Goal: Obtain resource: Download file/media

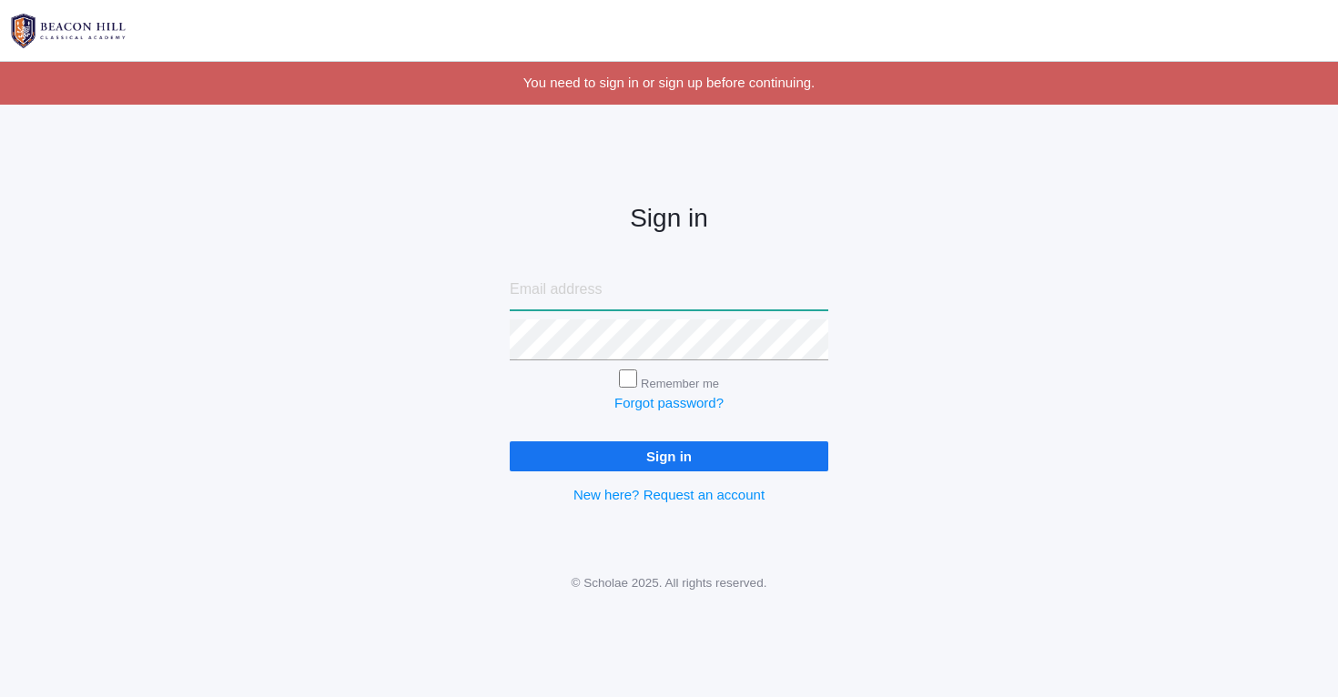
type input "nicole.alece.henry@gmail.com"
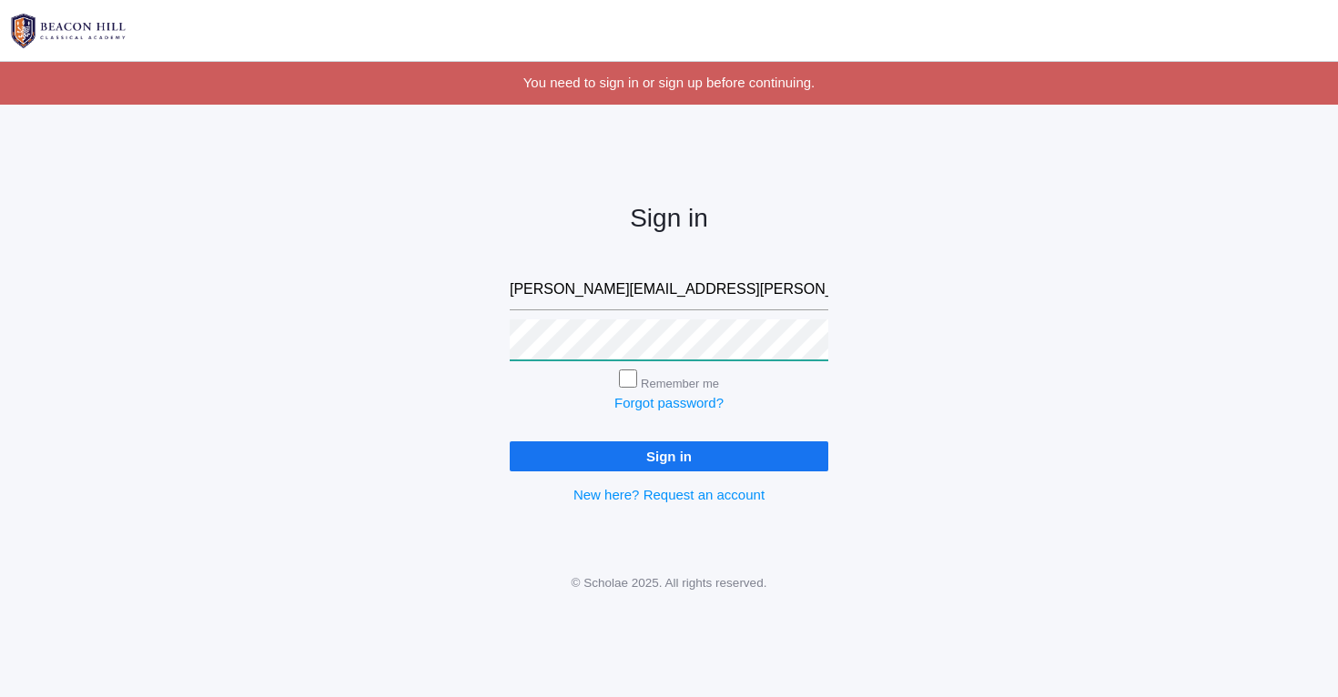
click at [669, 452] on input "Sign in" at bounding box center [669, 456] width 318 height 30
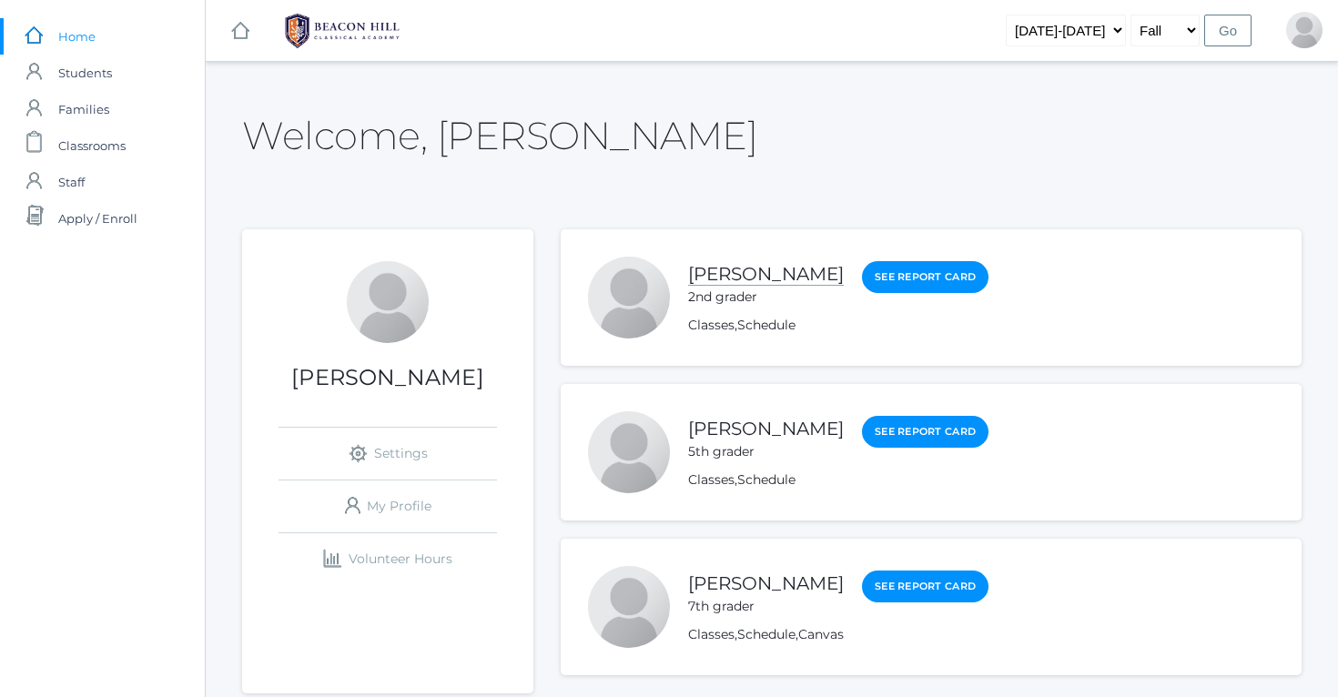
click at [724, 279] on link "[PERSON_NAME]" at bounding box center [766, 274] width 156 height 23
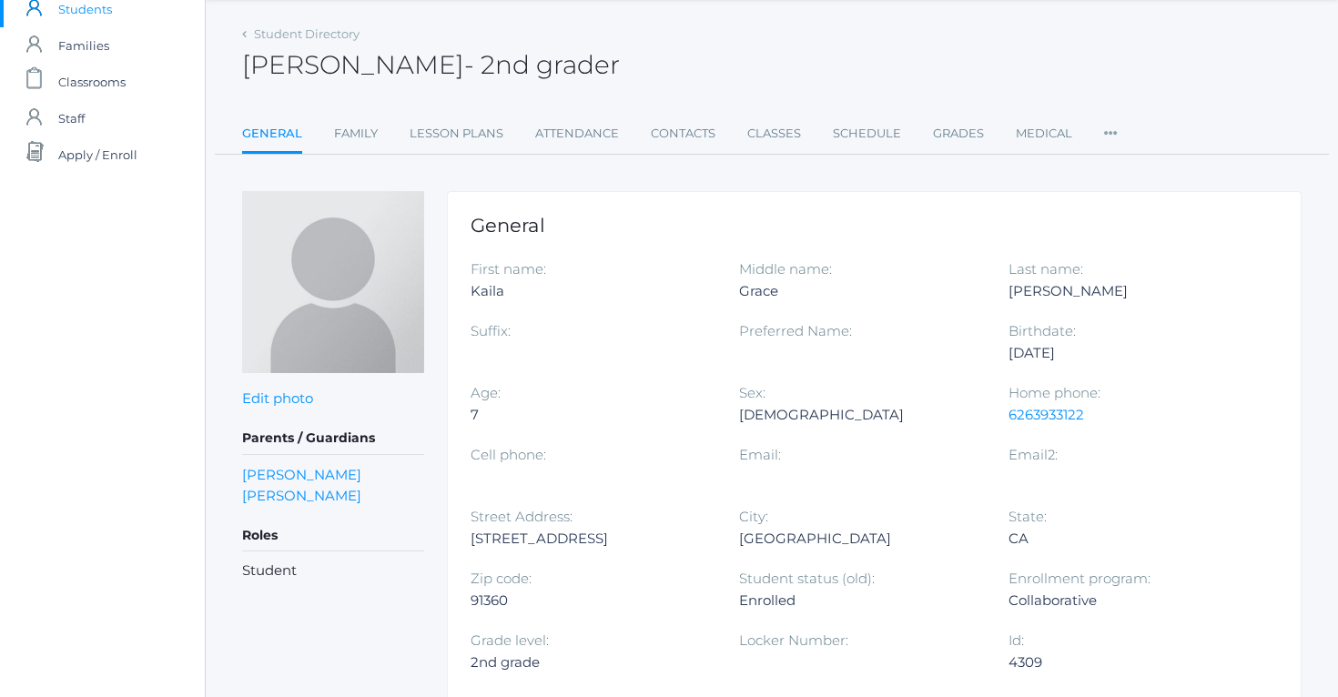
scroll to position [35, 0]
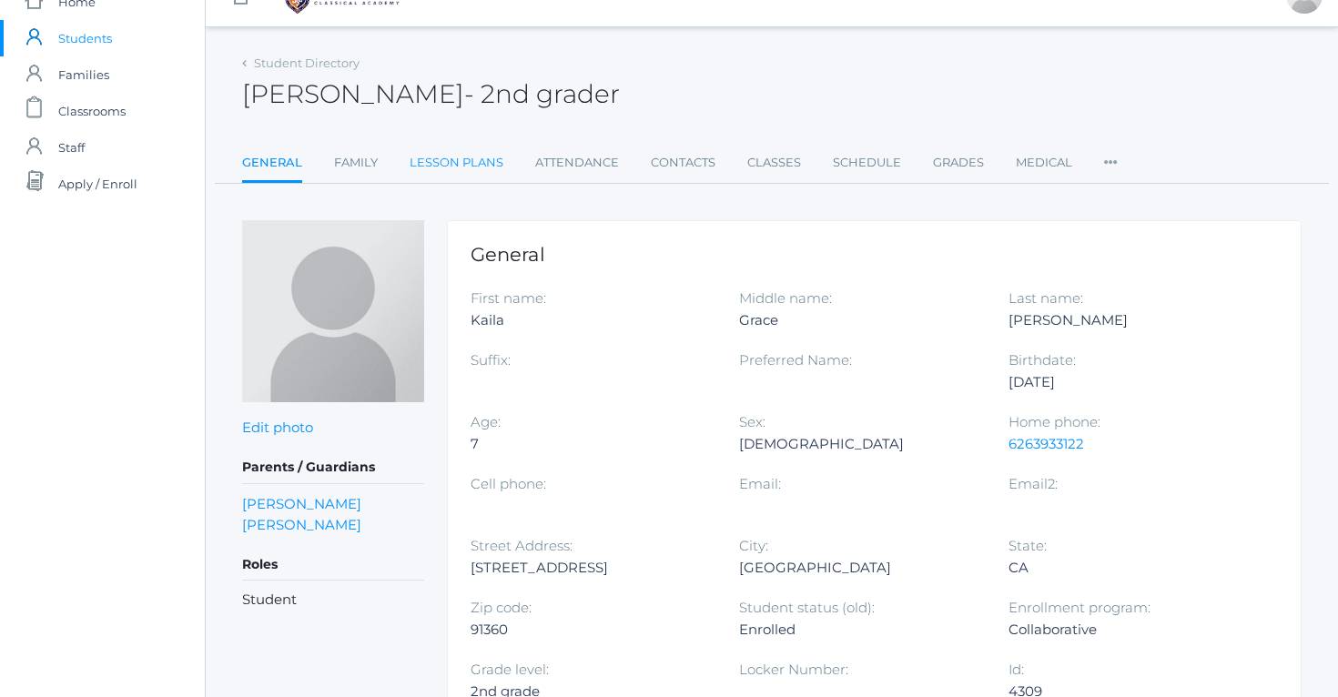
click at [466, 162] on link "Lesson Plans" at bounding box center [456, 163] width 94 height 36
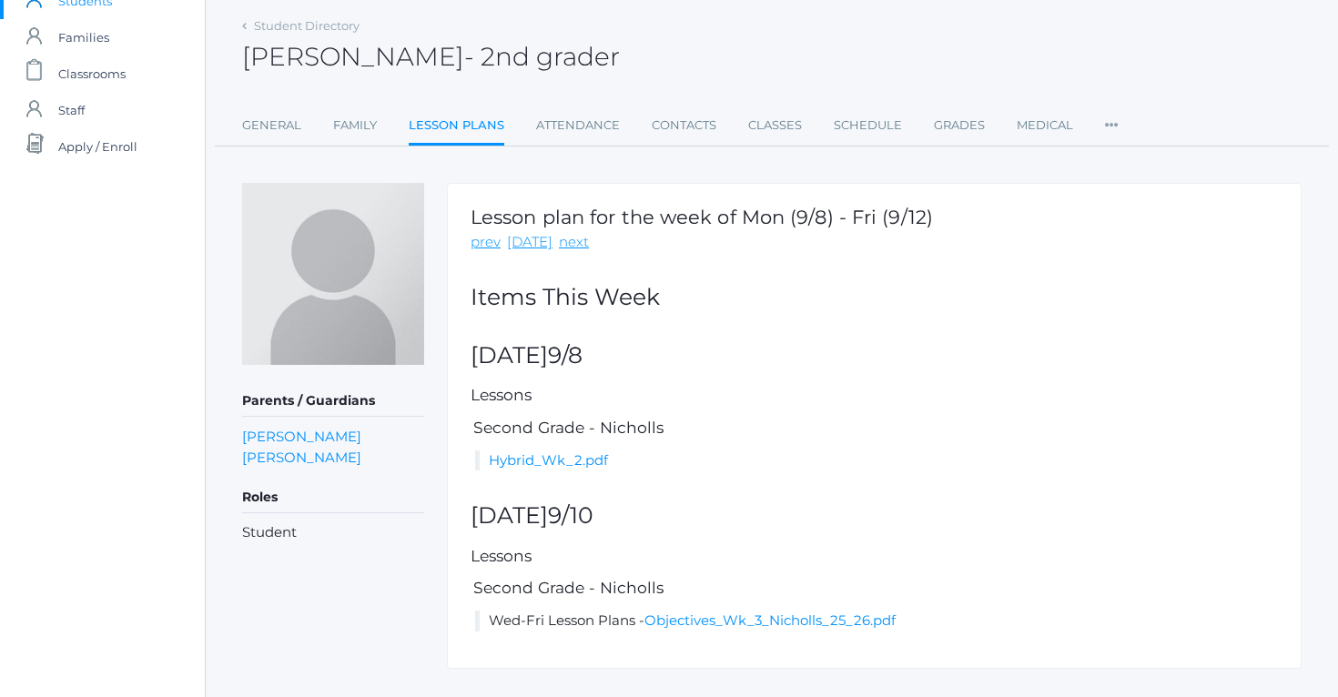
scroll to position [73, 0]
click at [568, 455] on link "Hybrid_Wk_2.pdf" at bounding box center [548, 458] width 119 height 17
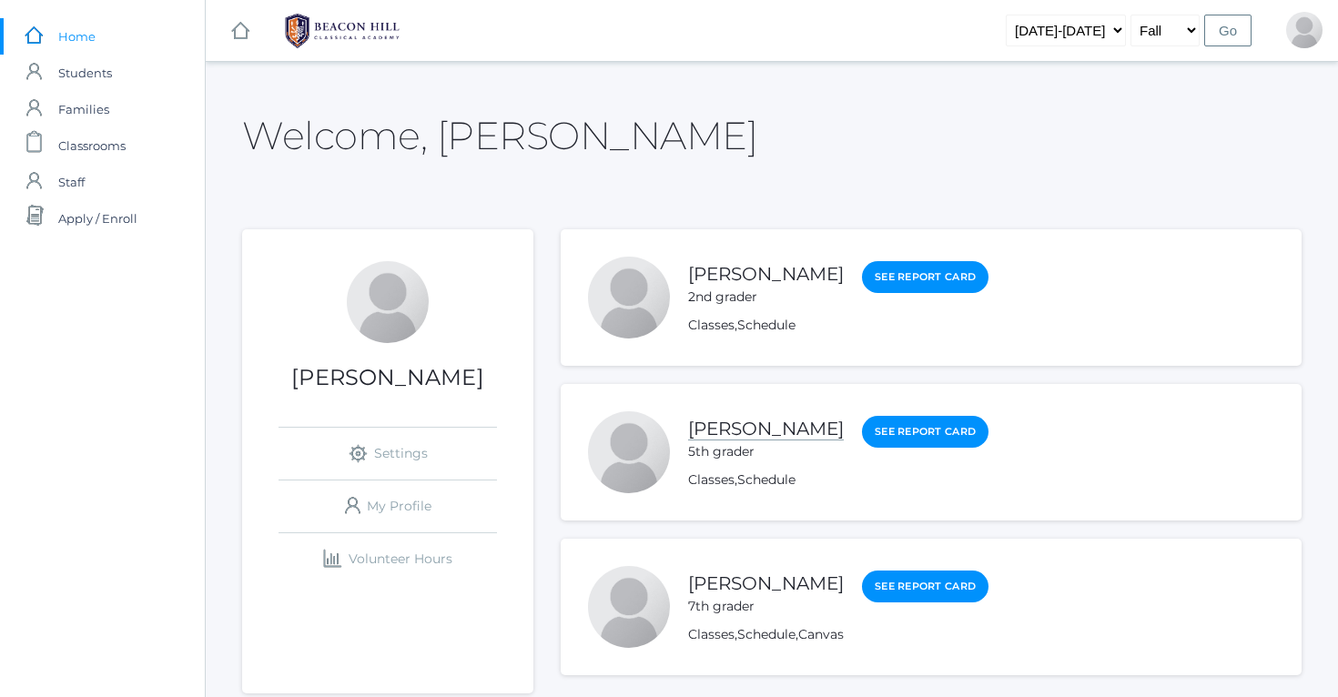
click at [709, 434] on link "[PERSON_NAME]" at bounding box center [766, 429] width 156 height 23
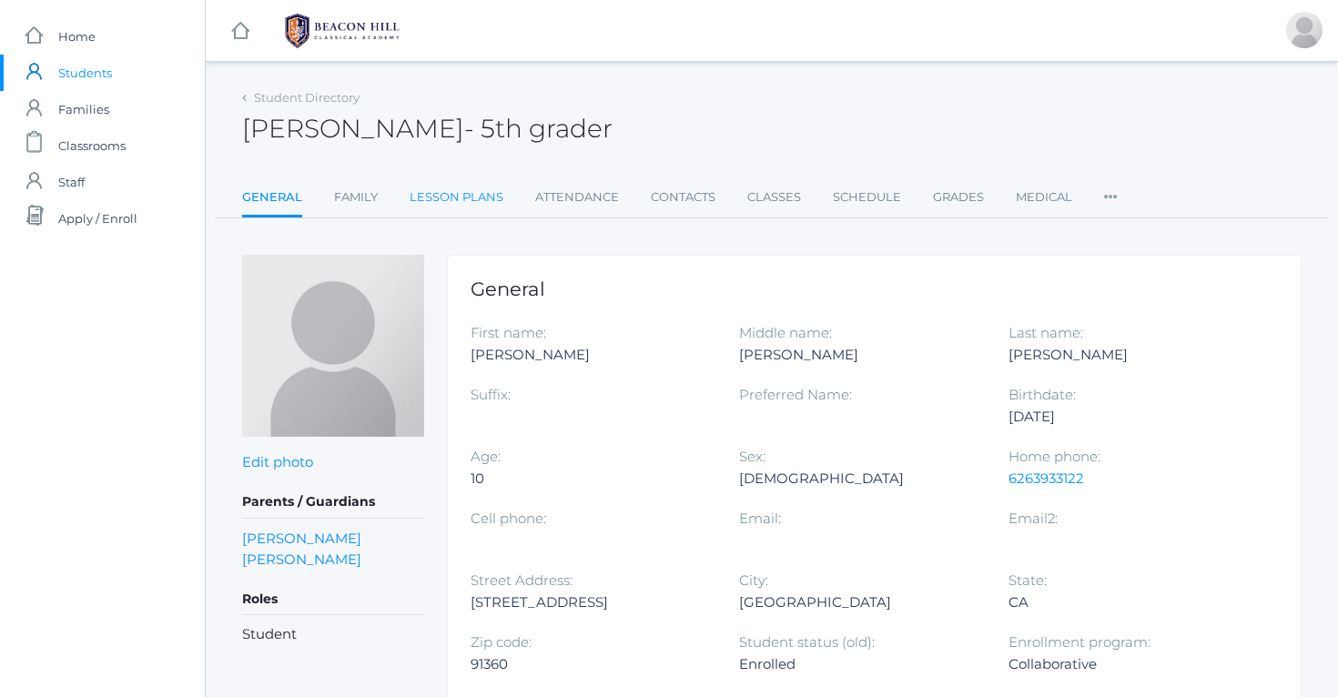
click at [467, 197] on link "Lesson Plans" at bounding box center [456, 197] width 94 height 36
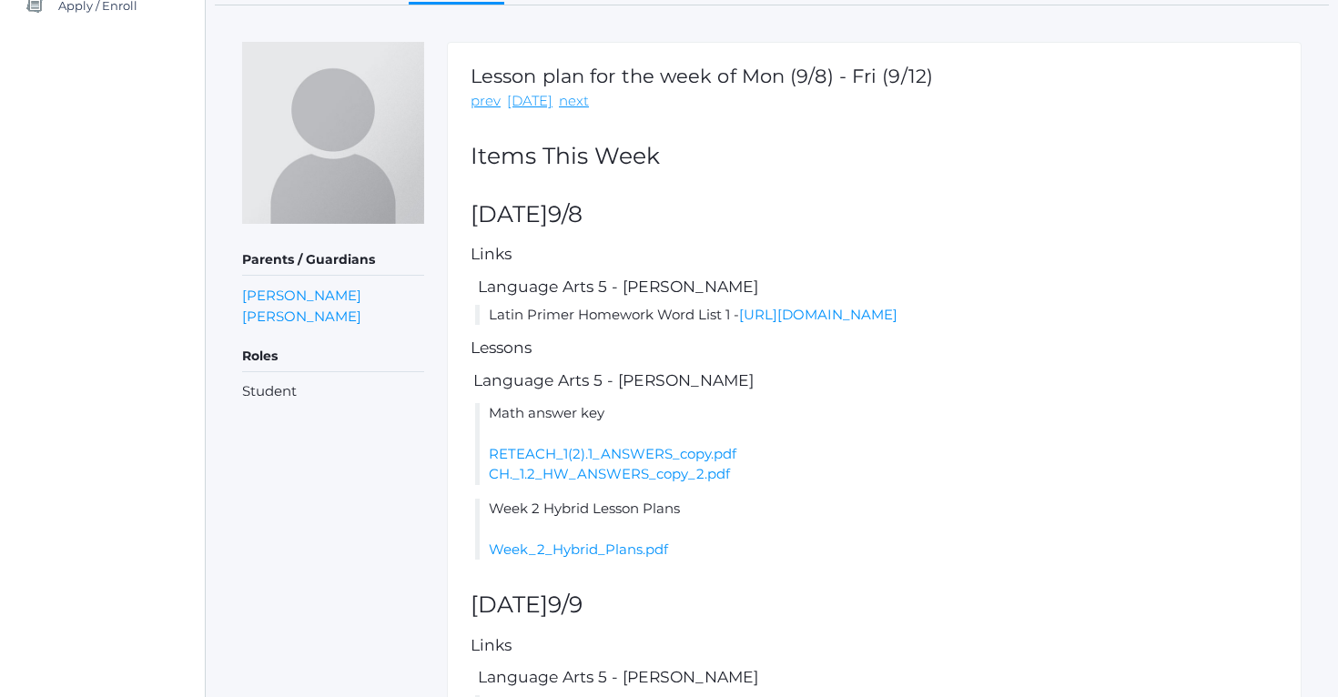
scroll to position [217, 0]
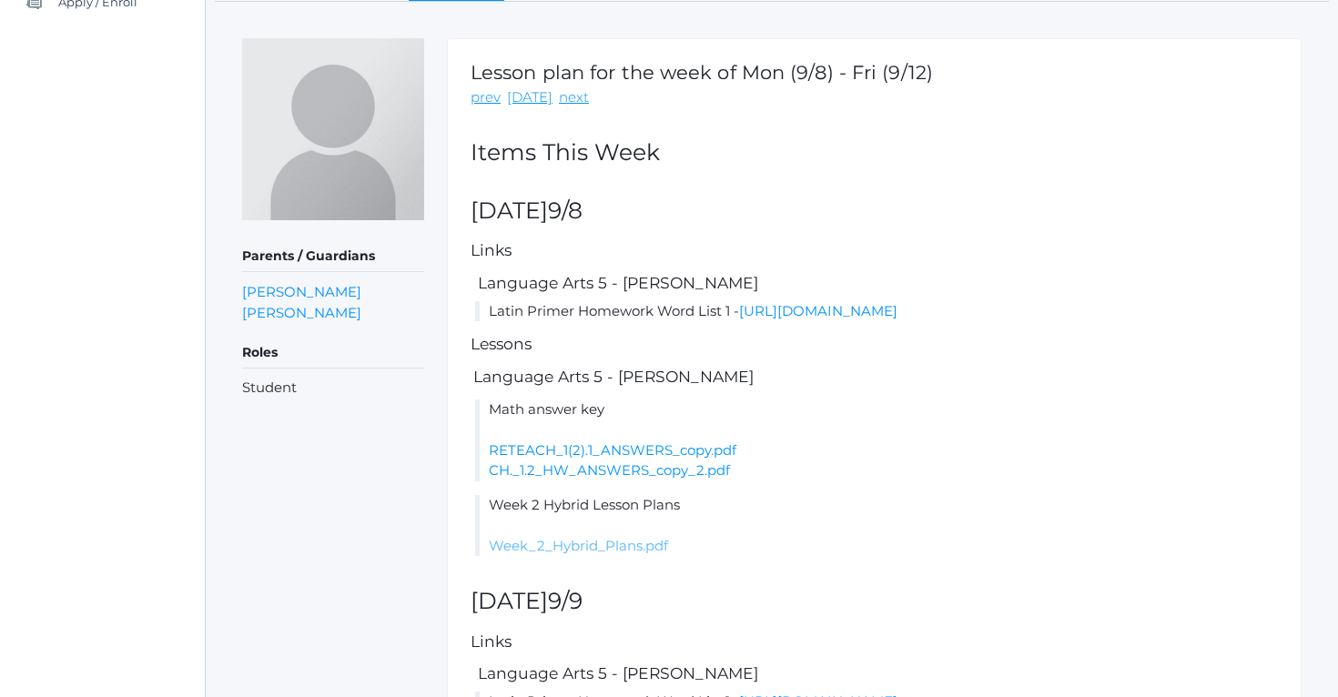
click at [606, 554] on link "Week_2_Hybrid_Plans.pdf" at bounding box center [578, 545] width 179 height 17
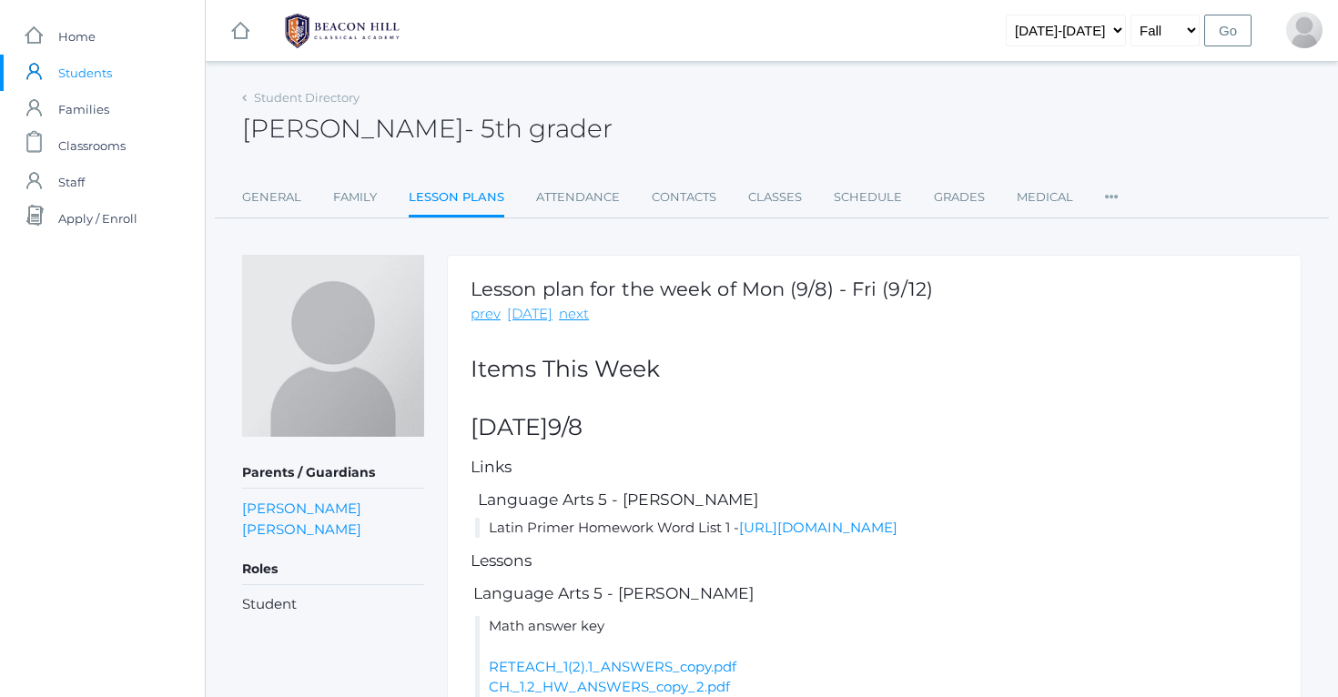
scroll to position [0, 0]
